Goal: Task Accomplishment & Management: Manage account settings

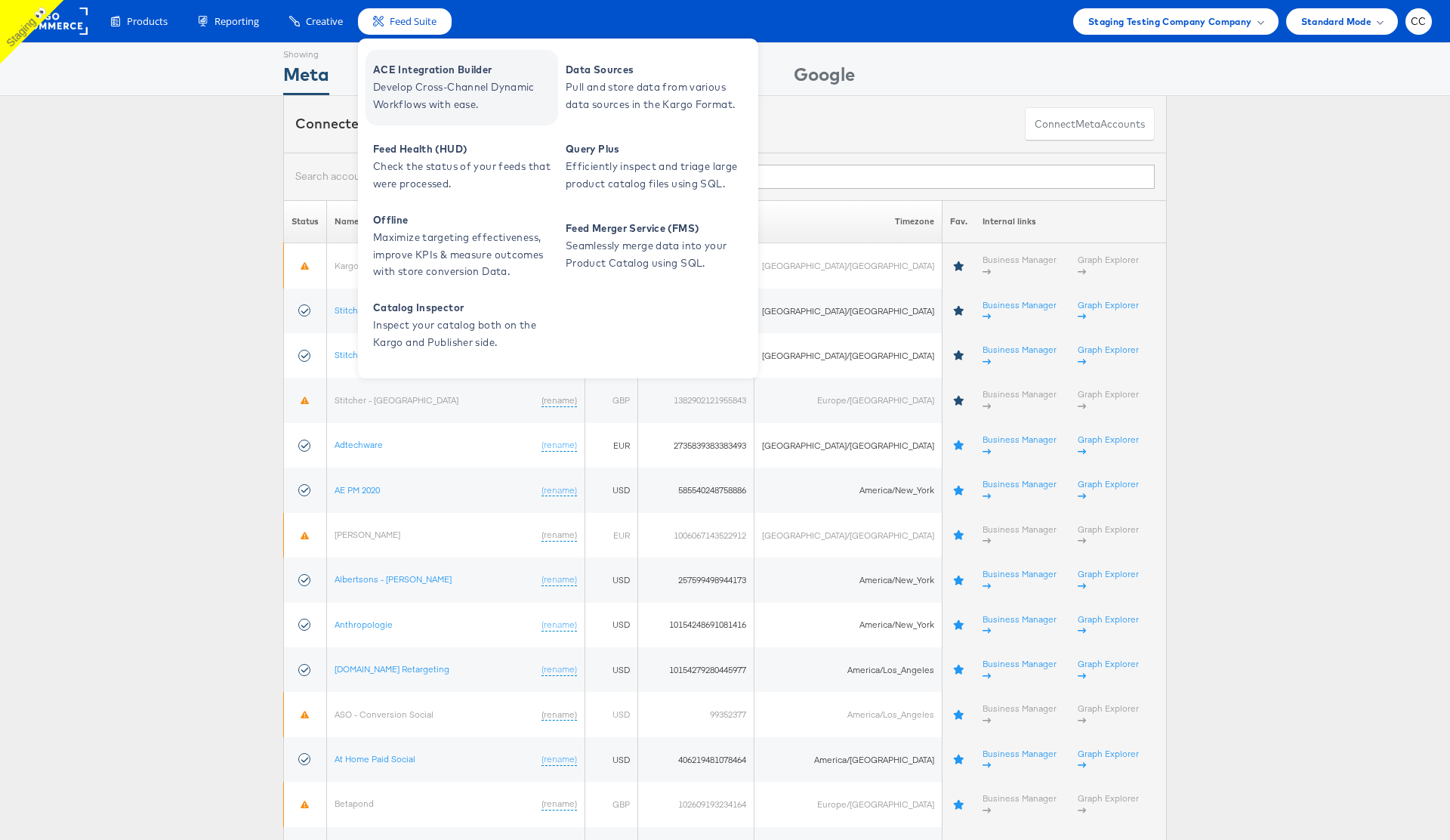
click at [446, 92] on span "Develop Cross-Channel Dynamic Workflows with ease." at bounding box center [463, 95] width 181 height 35
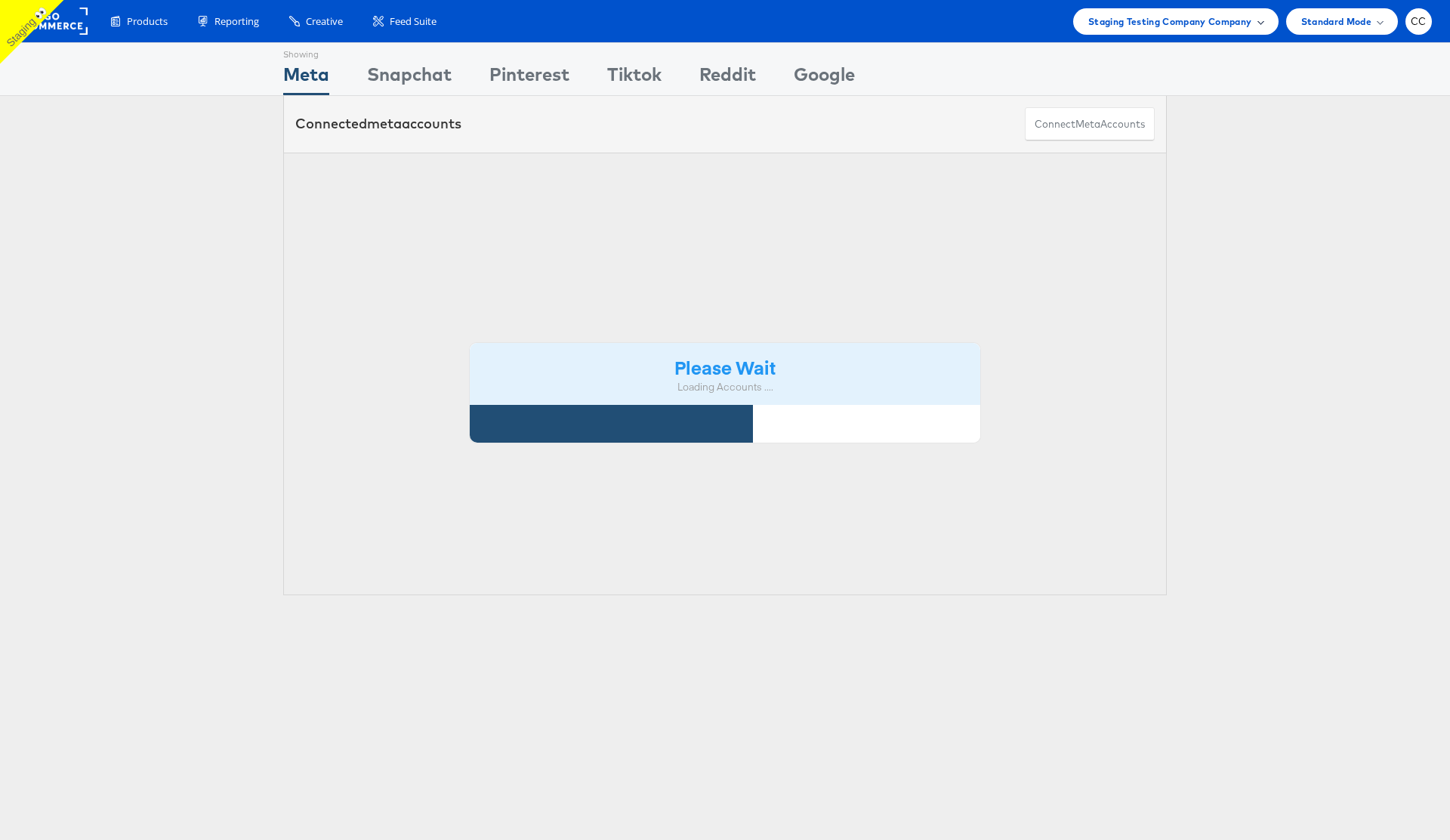
click at [1242, 27] on span "Staging Testing Company Company" at bounding box center [1170, 21] width 164 height 16
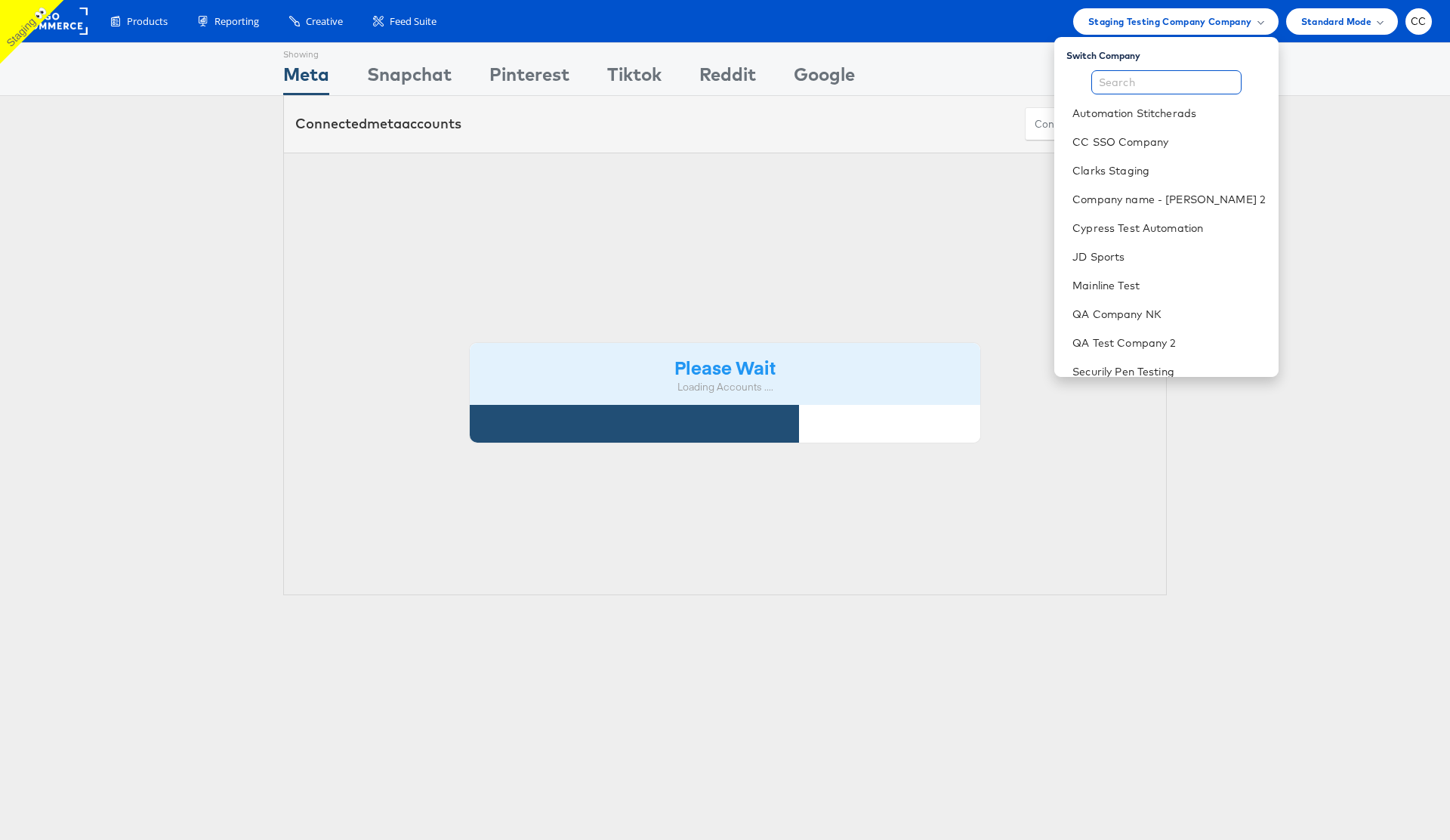
click at [1155, 88] on input "text" at bounding box center [1167, 82] width 151 height 24
type input "c"
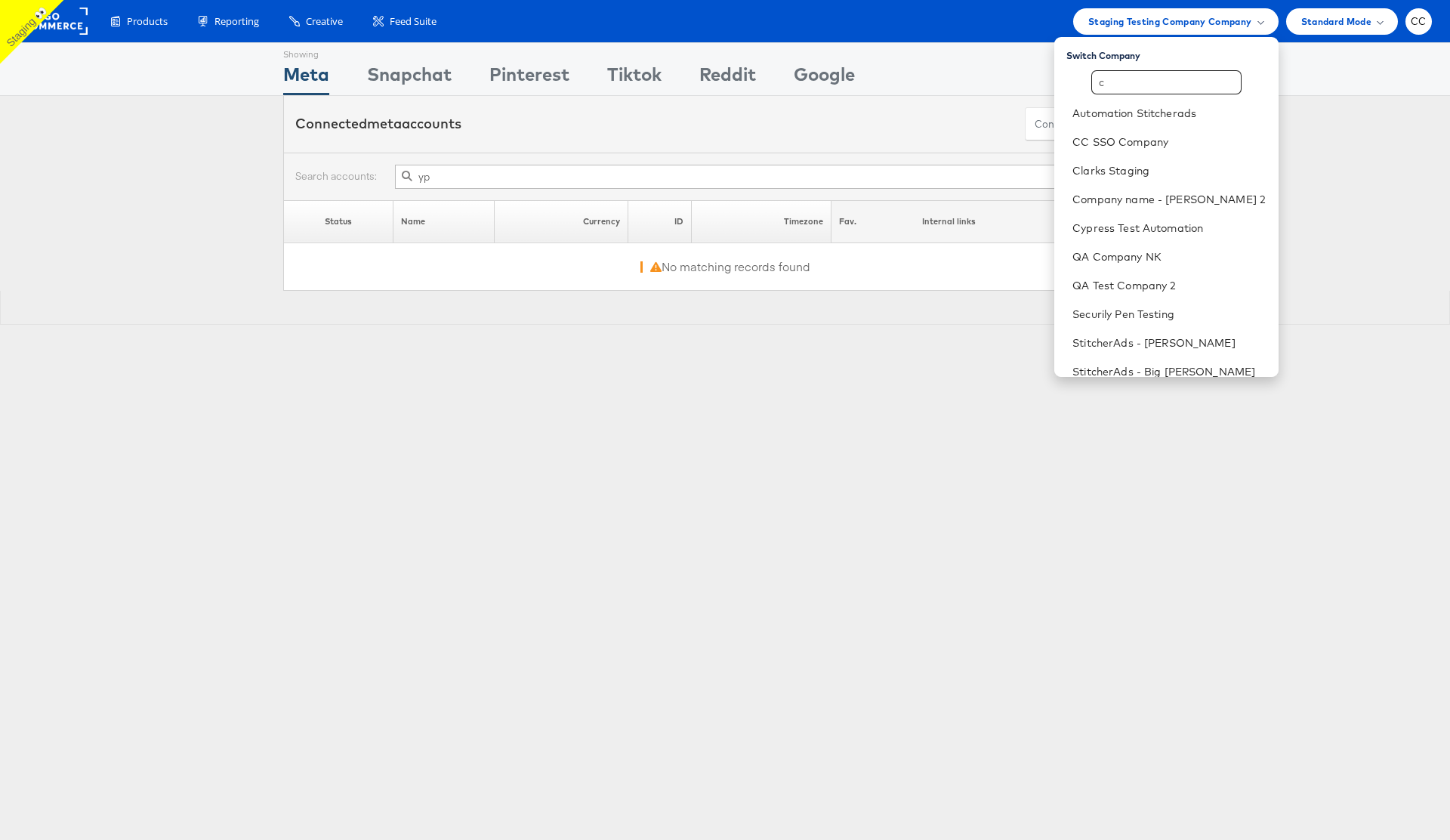
type input "yp"
click at [1131, 84] on input "c" at bounding box center [1167, 82] width 151 height 24
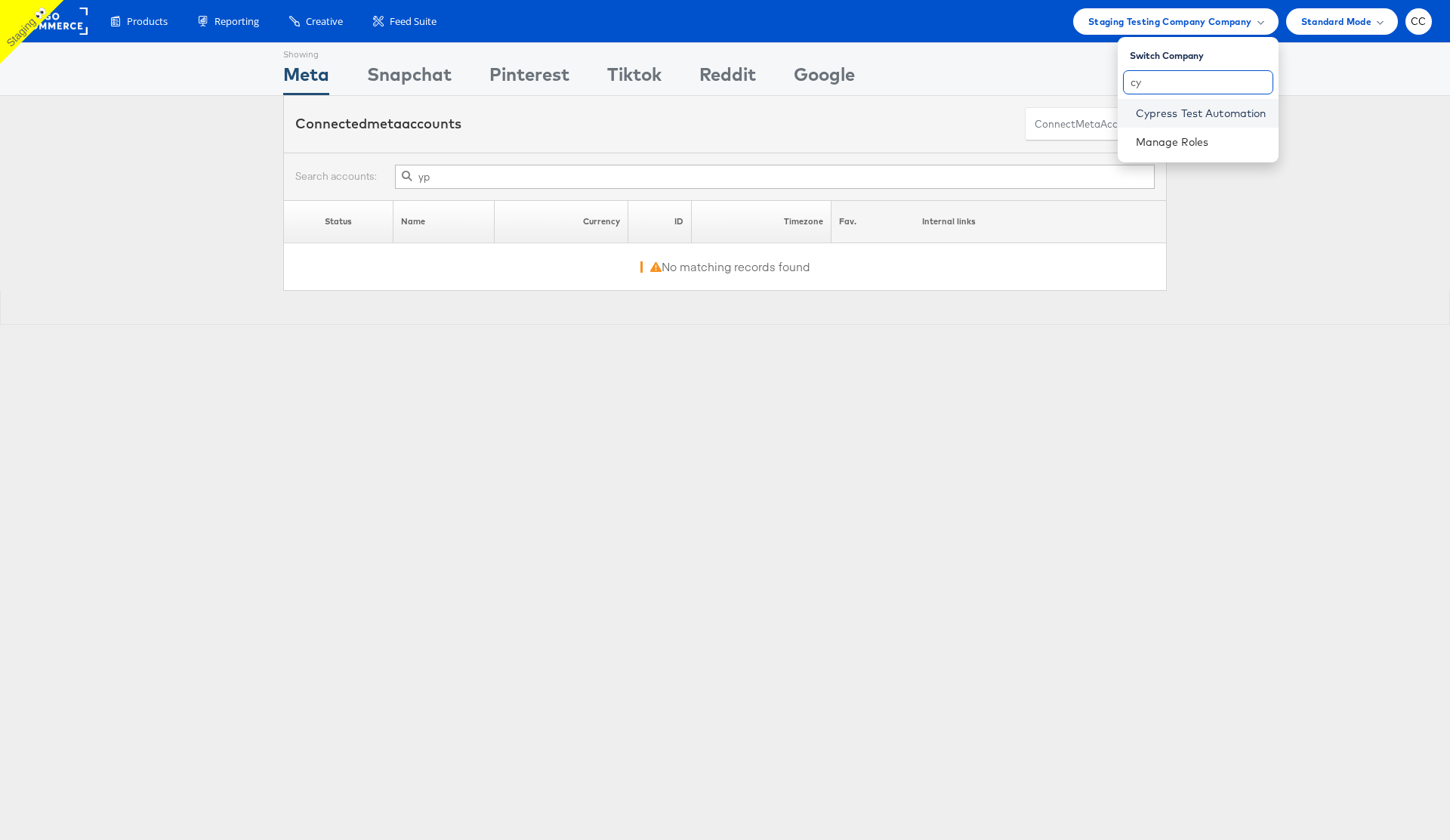
type input "cy"
click at [1191, 114] on link "Cypress Test Automation" at bounding box center [1202, 113] width 131 height 15
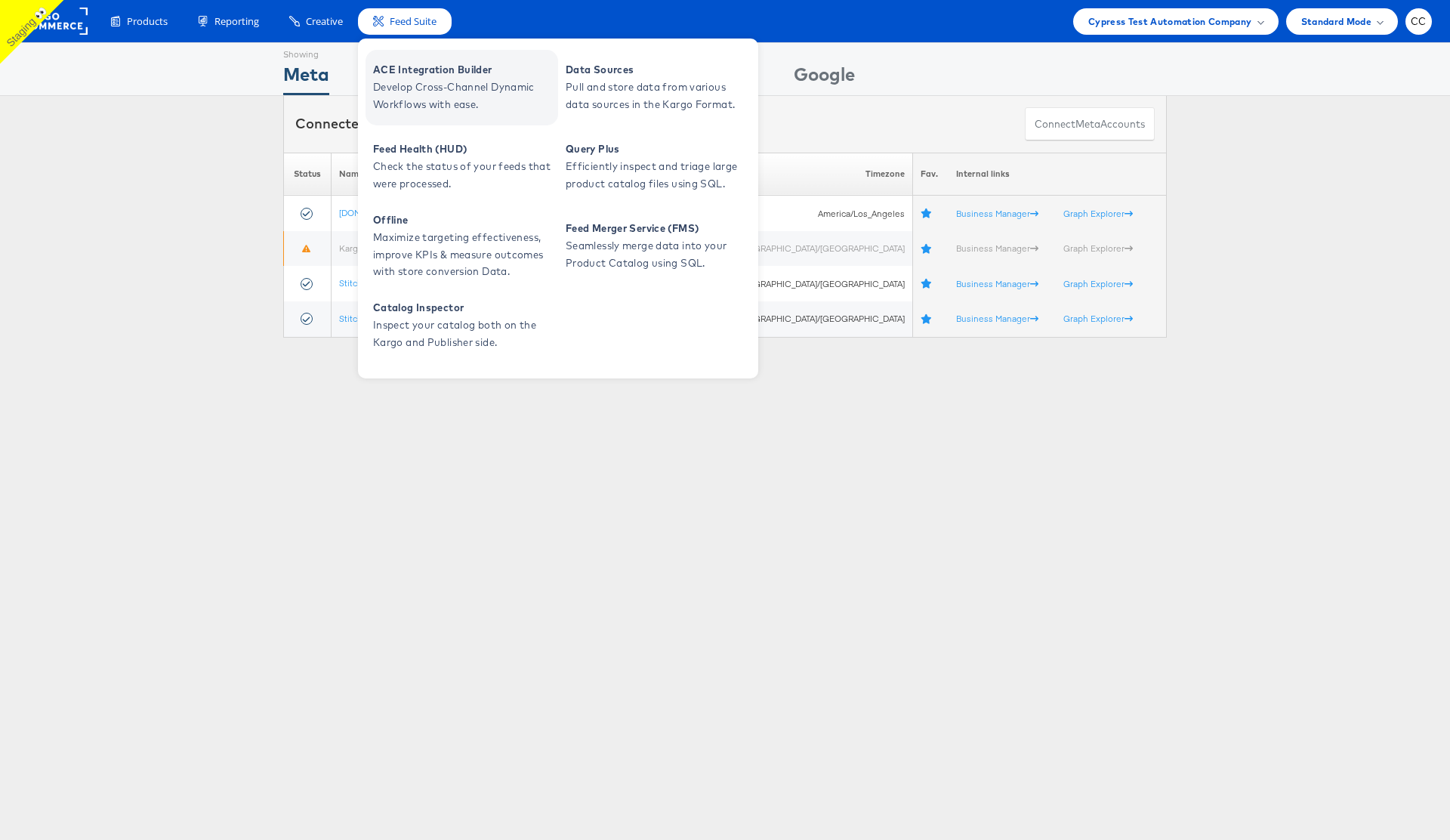
click at [446, 78] on span "Develop Cross-Channel Dynamic Workflows with ease." at bounding box center [463, 95] width 181 height 35
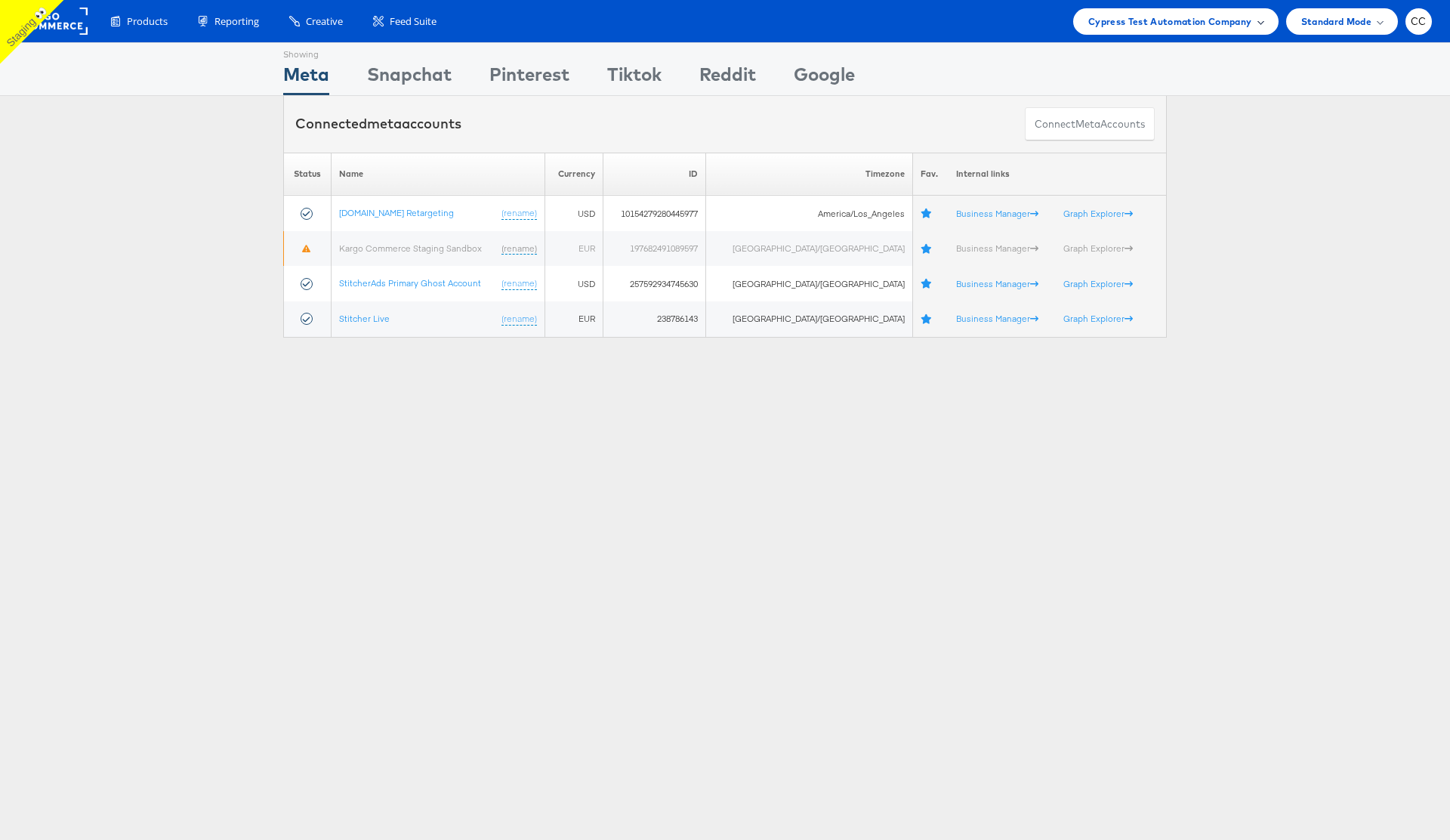
click at [1244, 23] on span "Cypress Test Automation Company" at bounding box center [1170, 21] width 164 height 16
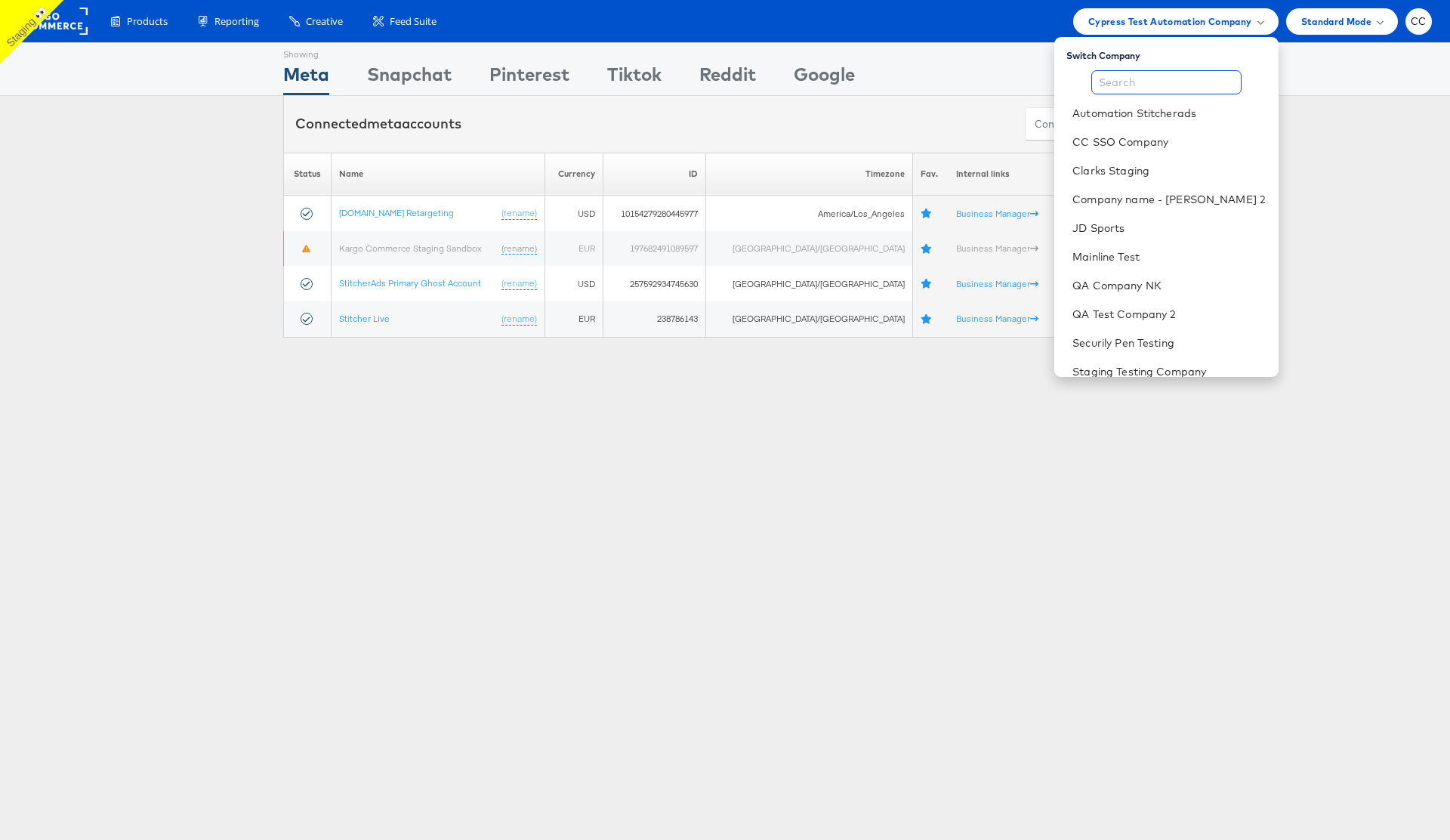
click at [1155, 84] on input "text" at bounding box center [1167, 82] width 151 height 24
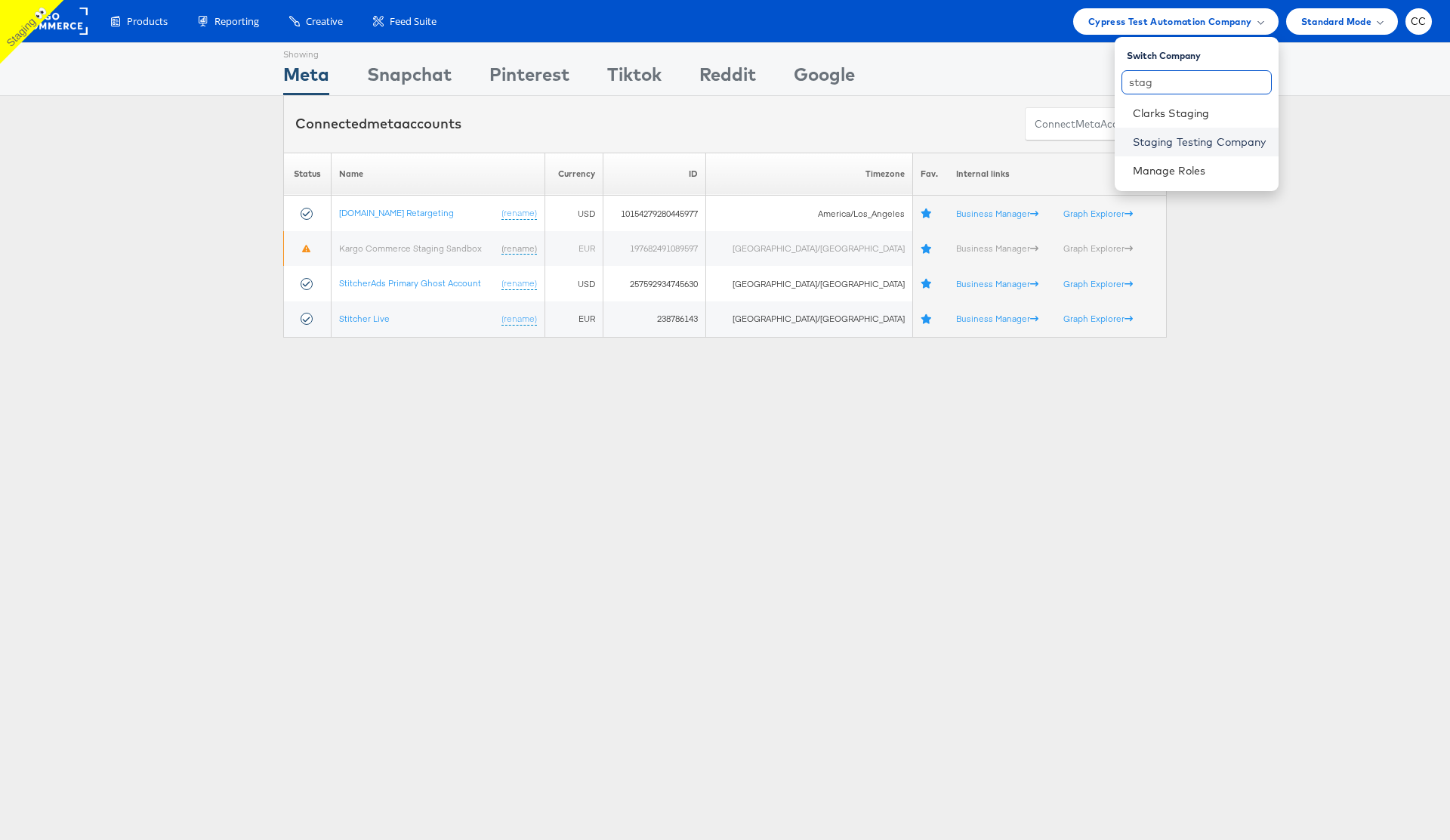
type input "stag"
click at [1187, 139] on link "Staging Testing Company" at bounding box center [1199, 142] width 134 height 15
click at [1205, 144] on link "Staging Testing Company" at bounding box center [1199, 142] width 134 height 15
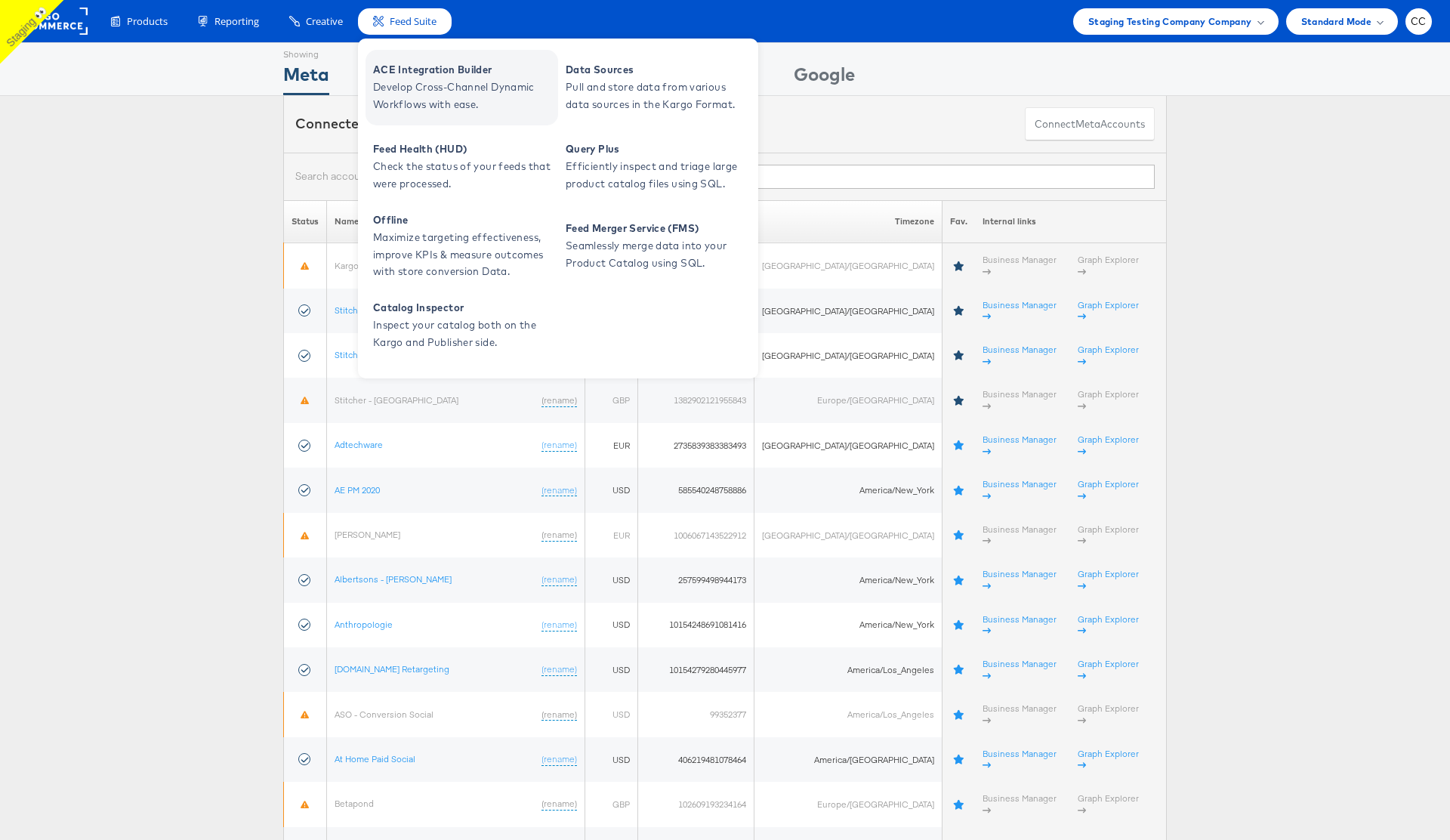
click at [429, 82] on span "Develop Cross-Channel Dynamic Workflows with ease." at bounding box center [463, 95] width 181 height 35
